Goal: Task Accomplishment & Management: Manage account settings

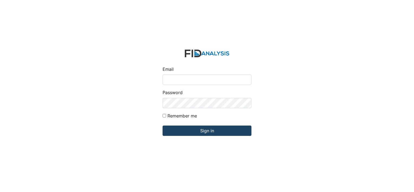
type input "[EMAIL_ADDRESS][DOMAIN_NAME]"
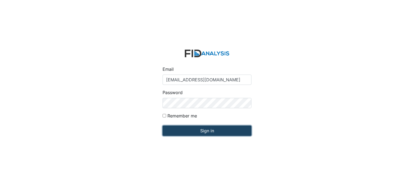
click at [219, 131] on input "Sign in" at bounding box center [207, 131] width 89 height 10
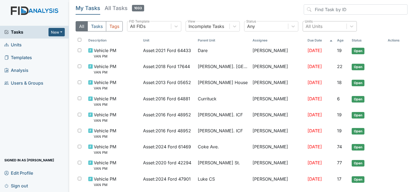
click at [318, 26] on div "All Units" at bounding box center [314, 26] width 17 height 7
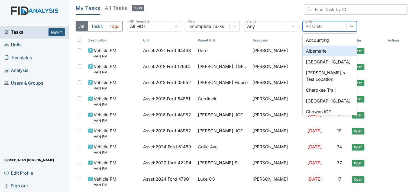
click at [312, 49] on div "Albemarle" at bounding box center [330, 51] width 54 height 11
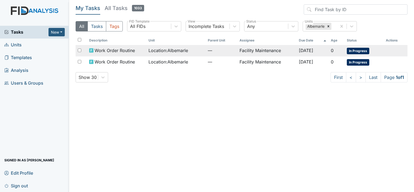
click at [155, 49] on span "Location : [GEOGRAPHIC_DATA]" at bounding box center [169, 50] width 40 height 7
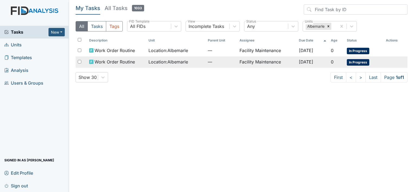
click at [106, 61] on span "Work Order Routine" at bounding box center [115, 62] width 40 height 7
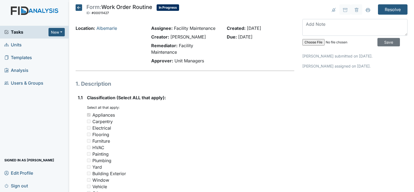
drag, startPoint x: 348, startPoint y: 0, endPoint x: 73, endPoint y: 50, distance: 279.5
click at [73, 50] on div "Location: Albemarle" at bounding box center [110, 45] width 76 height 41
click at [314, 23] on textarea at bounding box center [355, 27] width 105 height 17
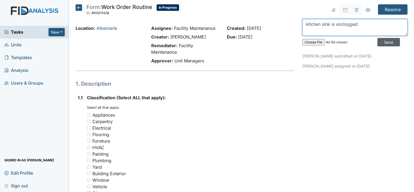
type textarea "kitchen sink is unclogged"
click at [384, 40] on input "Save" at bounding box center [389, 42] width 23 height 8
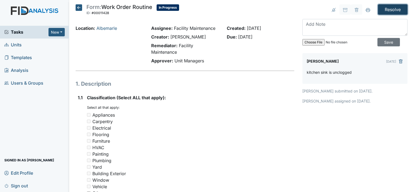
click at [389, 9] on input "Resolve" at bounding box center [393, 9] width 30 height 10
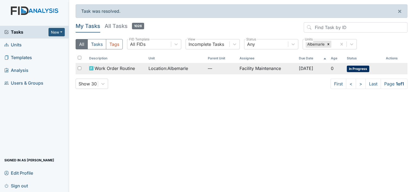
click at [171, 68] on span "Location : Albemarle" at bounding box center [169, 68] width 40 height 7
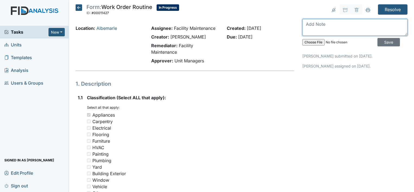
click at [308, 25] on textarea at bounding box center [355, 27] width 105 height 17
type textarea "dryer is working"
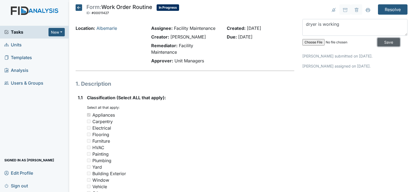
click at [382, 39] on input "Save" at bounding box center [389, 42] width 23 height 8
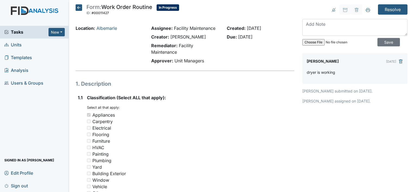
click at [335, 71] on div "dryer is working" at bounding box center [355, 74] width 97 height 10
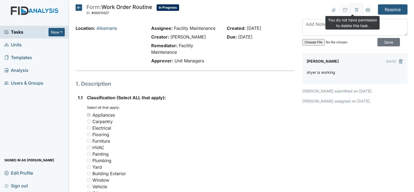
click at [352, 6] on button at bounding box center [356, 9] width 11 height 10
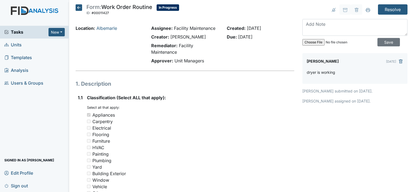
click at [295, 53] on div "Created: [DATE] Due: [DATE]" at bounding box center [261, 45] width 76 height 41
click at [395, 9] on input "Resolve" at bounding box center [393, 9] width 30 height 10
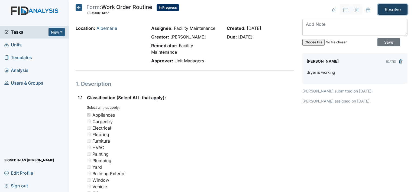
click at [395, 9] on input "Resolve" at bounding box center [393, 9] width 30 height 10
click at [383, 40] on input "Save" at bounding box center [389, 42] width 23 height 8
click at [389, 8] on input "Resolve" at bounding box center [393, 9] width 30 height 10
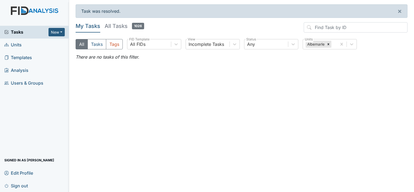
drag, startPoint x: 0, startPoint y: 0, endPoint x: 287, endPoint y: 13, distance: 287.8
click at [287, 13] on div "Task was resolved. ×" at bounding box center [242, 11] width 332 height 14
click at [328, 43] on icon at bounding box center [329, 44] width 2 height 2
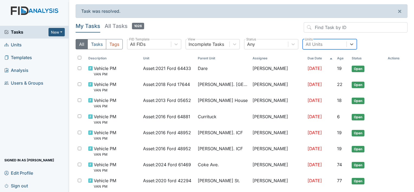
click at [322, 42] on div "All Units" at bounding box center [314, 44] width 17 height 7
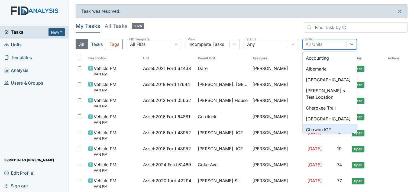
click at [315, 127] on div "Chowan ICF" at bounding box center [330, 129] width 54 height 11
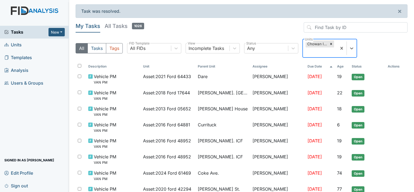
click at [318, 44] on div "Chowan ICF" at bounding box center [317, 43] width 23 height 7
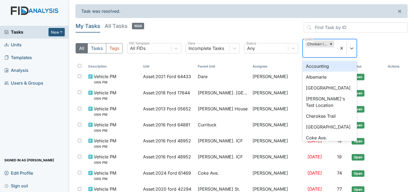
click at [318, 44] on div "Chowan ICF" at bounding box center [317, 43] width 23 height 7
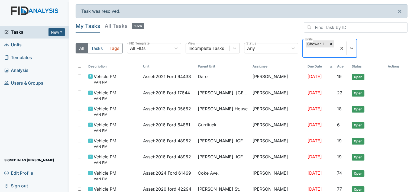
click at [318, 44] on div "Chowan ICF" at bounding box center [317, 43] width 23 height 7
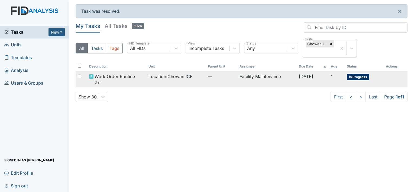
click at [171, 75] on span "Location : Chowan ICF" at bounding box center [171, 76] width 44 height 7
click at [176, 76] on span "Location : Chowan ICF" at bounding box center [171, 76] width 44 height 7
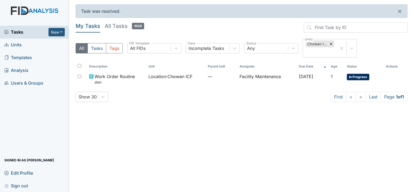
drag, startPoint x: 176, startPoint y: 76, endPoint x: 169, endPoint y: 90, distance: 16.0
click at [169, 90] on div "Description Unit Parent Unit Assignee Due Date Age Status Actions Work Order Ro…" at bounding box center [242, 77] width 332 height 30
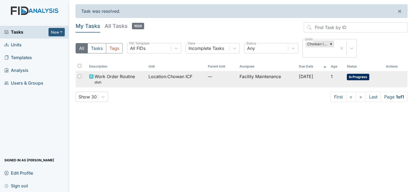
click at [156, 77] on span "Location : Chowan ICF" at bounding box center [171, 76] width 44 height 7
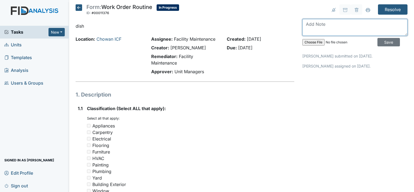
click at [307, 22] on textarea at bounding box center [355, 27] width 105 height 17
type textarea "d"
type textarea "tighten screws on dishwasher is working"
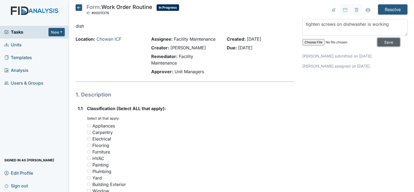
click at [381, 42] on input "Save" at bounding box center [389, 42] width 23 height 8
click at [391, 7] on input "Resolve" at bounding box center [393, 9] width 30 height 10
click at [390, 9] on input "Resolve" at bounding box center [393, 9] width 30 height 10
click at [386, 7] on input "Resolve" at bounding box center [393, 9] width 30 height 10
click at [392, 9] on input "Resolve" at bounding box center [393, 9] width 30 height 10
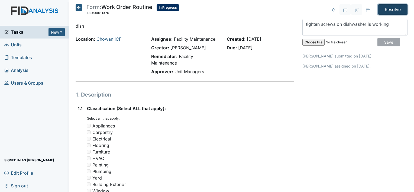
click at [389, 9] on input "Resolve" at bounding box center [393, 9] width 30 height 10
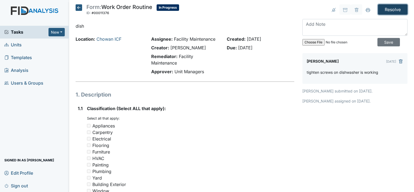
click at [381, 7] on input "Resolve" at bounding box center [393, 9] width 30 height 10
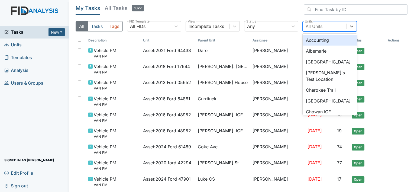
click at [312, 25] on div "All Units" at bounding box center [314, 26] width 17 height 7
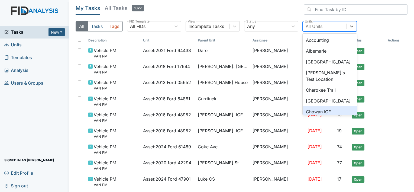
click at [312, 108] on div "Chowan ICF" at bounding box center [330, 111] width 54 height 11
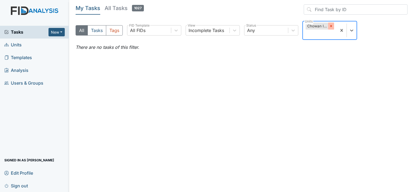
click at [330, 26] on icon at bounding box center [332, 26] width 4 height 4
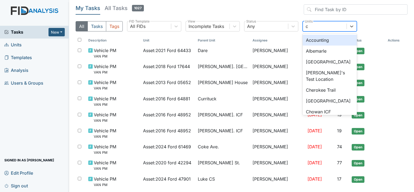
type input "co"
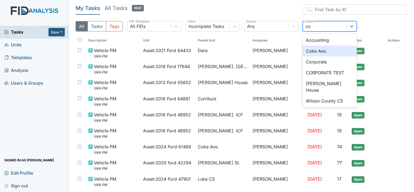
click at [313, 50] on div "Coke Ave." at bounding box center [330, 51] width 54 height 11
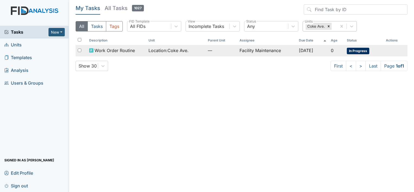
click at [168, 50] on span "Location : Coke Ave." at bounding box center [169, 50] width 40 height 7
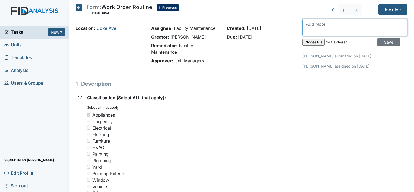
click at [317, 24] on textarea at bounding box center [355, 27] width 105 height 17
click at [305, 24] on textarea at bounding box center [355, 27] width 105 height 17
click at [332, 24] on textarea "dryer handled is back on" at bounding box center [355, 27] width 105 height 17
type textarea "dryer handle is back on"
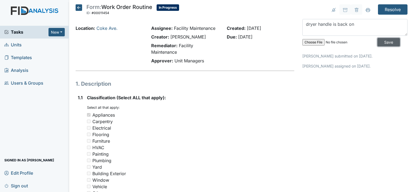
click at [383, 40] on input "Save" at bounding box center [389, 42] width 23 height 8
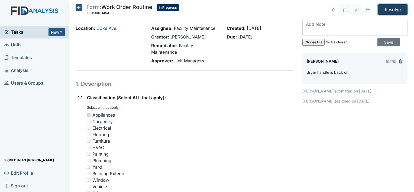
click at [386, 9] on input "Resolve" at bounding box center [393, 9] width 30 height 10
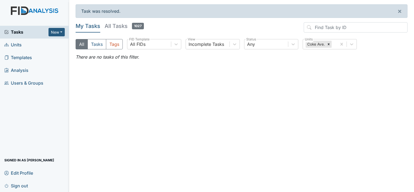
drag, startPoint x: 328, startPoint y: 45, endPoint x: 297, endPoint y: 68, distance: 38.9
click at [297, 68] on main "Task was resolved. × My Tasks All Tasks 1027 All Tasks Tags All FIDs FID Templa…" at bounding box center [241, 96] width 345 height 192
click at [329, 44] on icon at bounding box center [329, 44] width 2 height 2
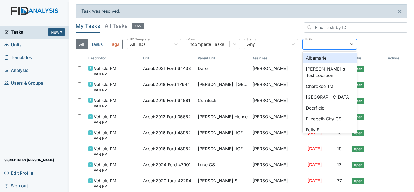
type input "lu"
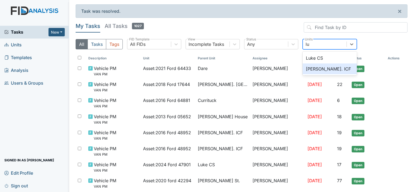
click at [319, 68] on div "[PERSON_NAME]. ICF" at bounding box center [330, 68] width 54 height 11
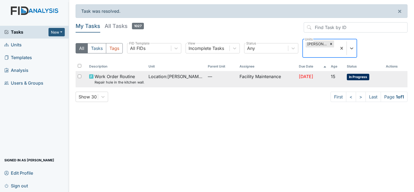
click at [244, 76] on td "Facility Maintenance" at bounding box center [267, 79] width 59 height 16
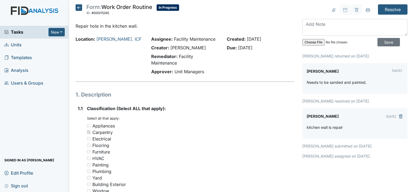
click at [244, 76] on div "Created: [DATE] Due: [DATE]" at bounding box center [261, 56] width 76 height 41
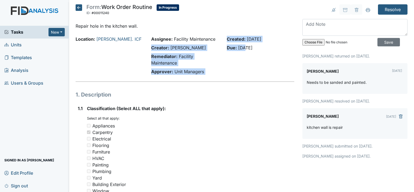
drag, startPoint x: 0, startPoint y: 0, endPoint x: 216, endPoint y: 37, distance: 219.1
click at [216, 37] on div "Location: [GEOGRAPHIC_DATA] Assignee: Facility Maintenance Creator: [PERSON_NAM…" at bounding box center [185, 56] width 227 height 41
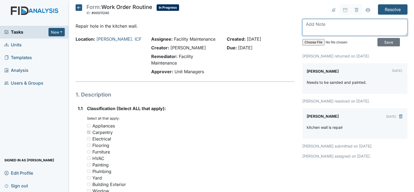
drag, startPoint x: 216, startPoint y: 37, endPoint x: 303, endPoint y: 21, distance: 89.1
click at [303, 21] on textarea at bounding box center [355, 27] width 105 height 17
type textarea "hole in the kitchen is sanded and painted"
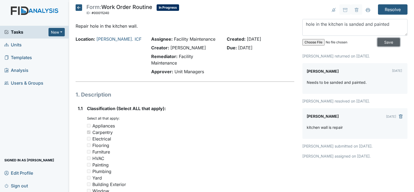
click at [378, 40] on input "Save" at bounding box center [389, 42] width 23 height 8
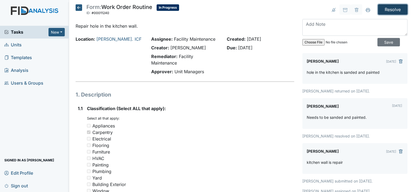
click at [389, 8] on input "Resolve" at bounding box center [393, 9] width 30 height 10
